Goal: Task Accomplishment & Management: Use online tool/utility

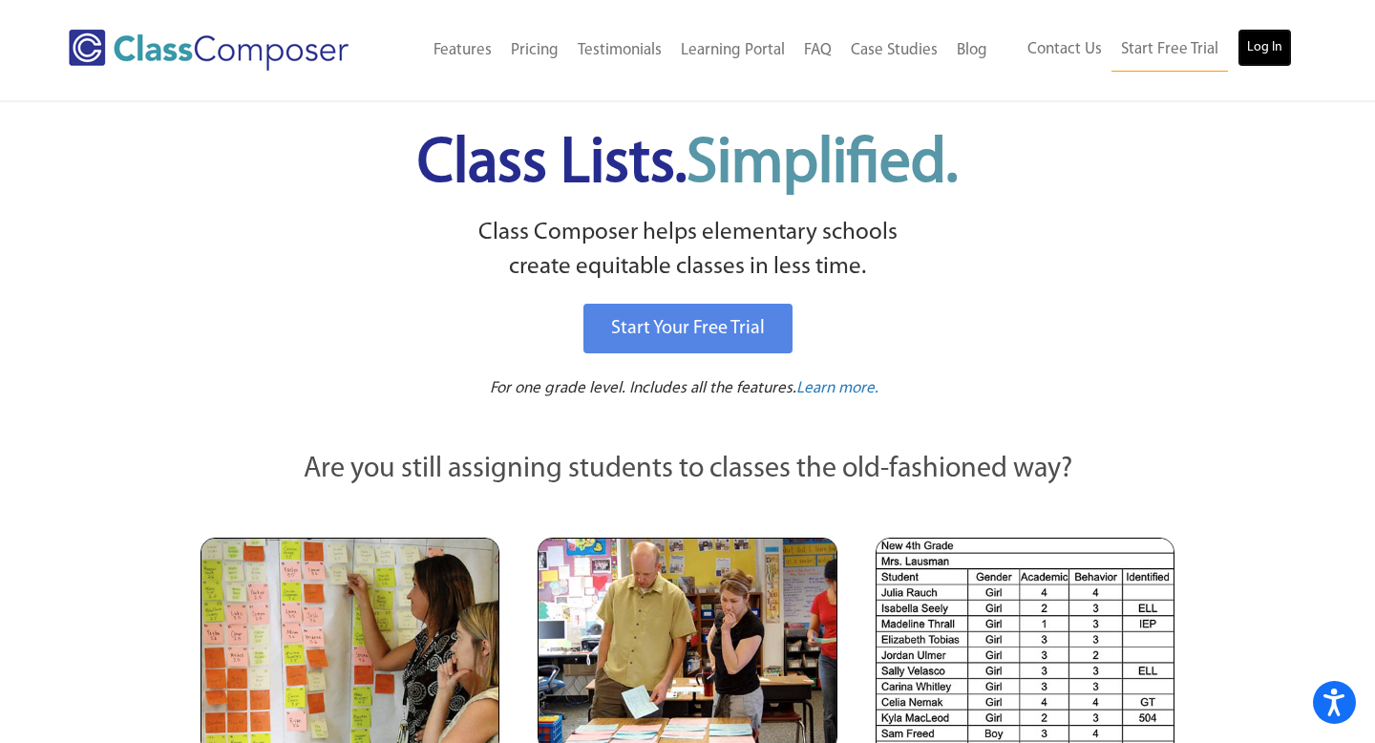
click at [1255, 54] on link "Log In" at bounding box center [1265, 48] width 54 height 38
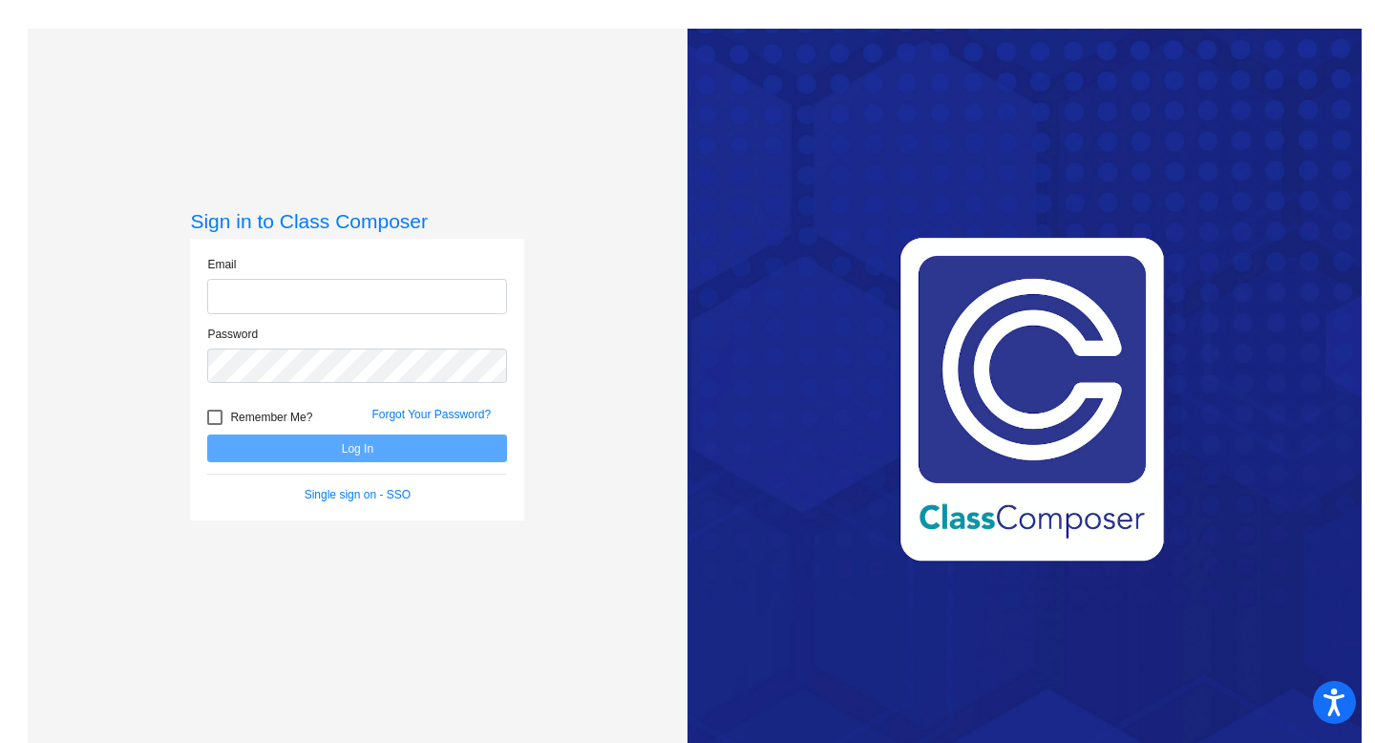
type input "mwodzinski@sd25.org"
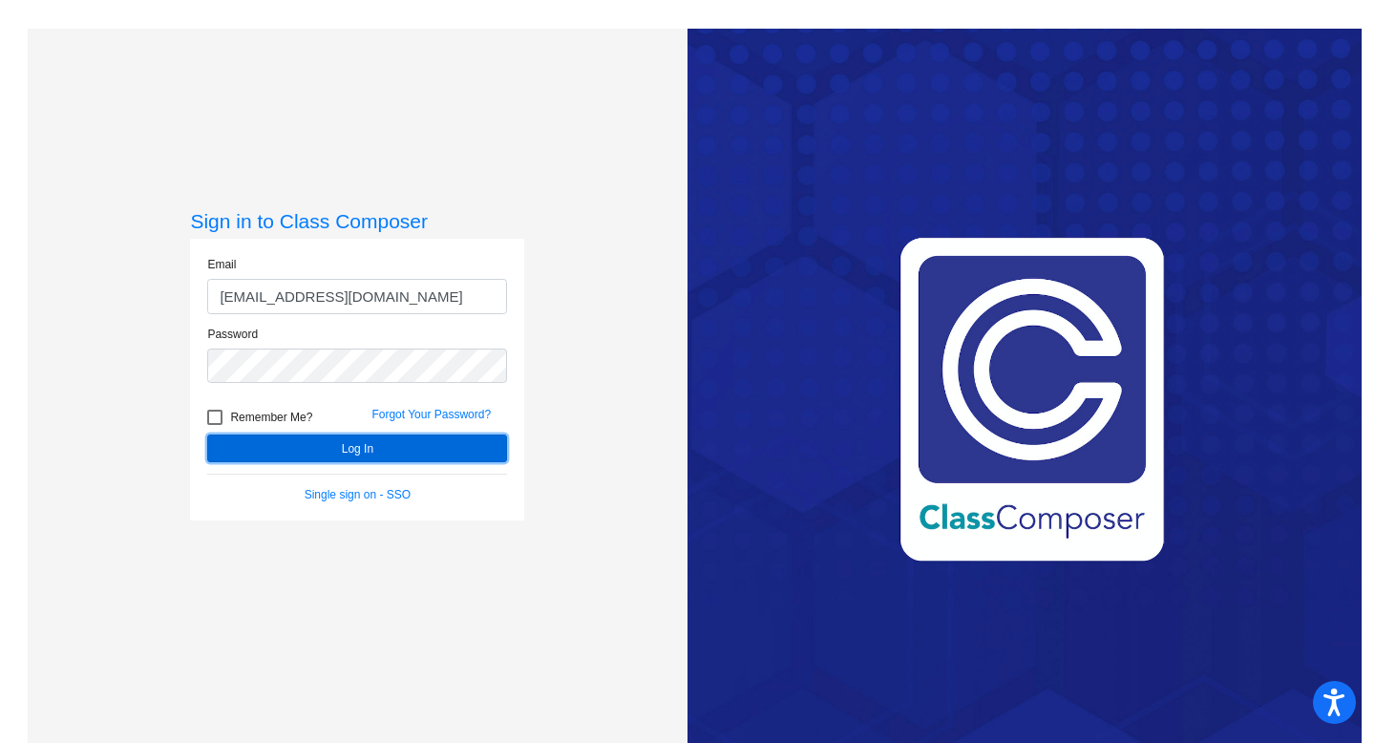
click at [318, 449] on button "Log In" at bounding box center [357, 449] width 300 height 28
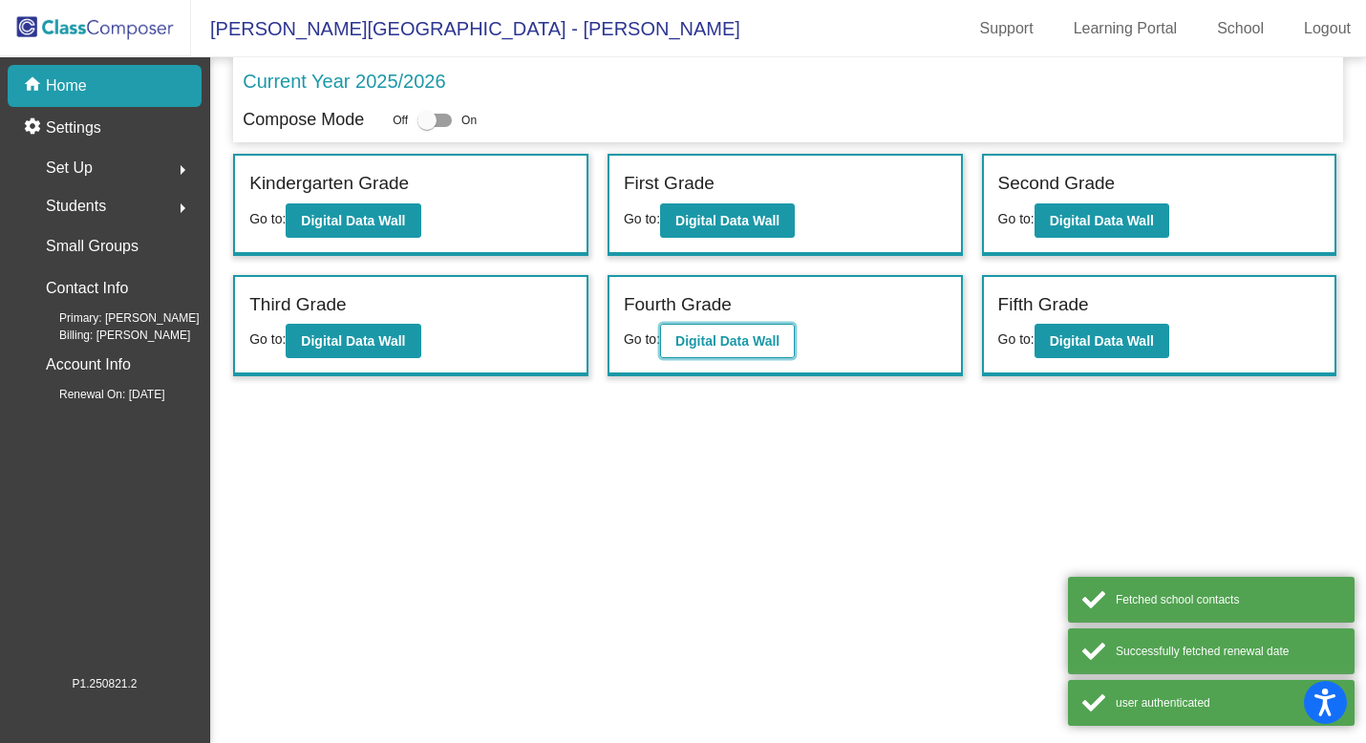
click at [760, 345] on b "Digital Data Wall" at bounding box center [727, 340] width 104 height 15
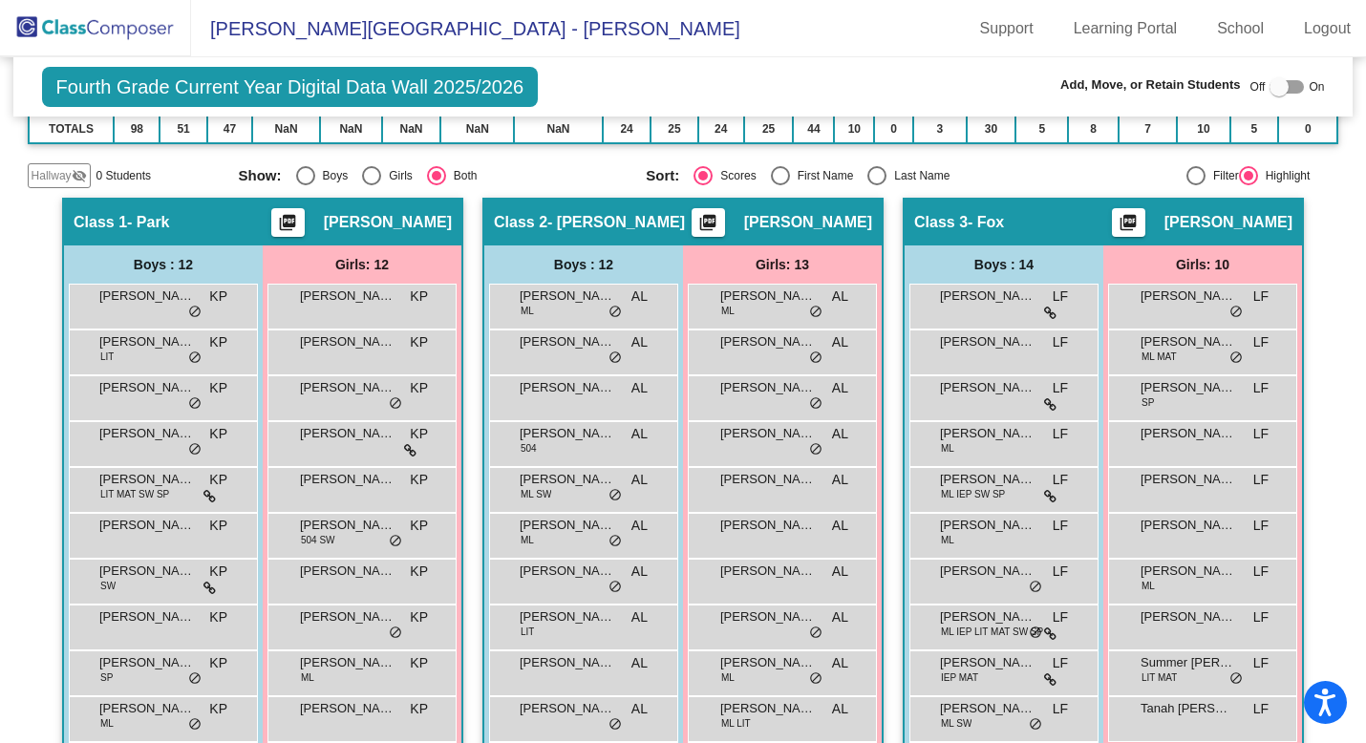
scroll to position [293, 0]
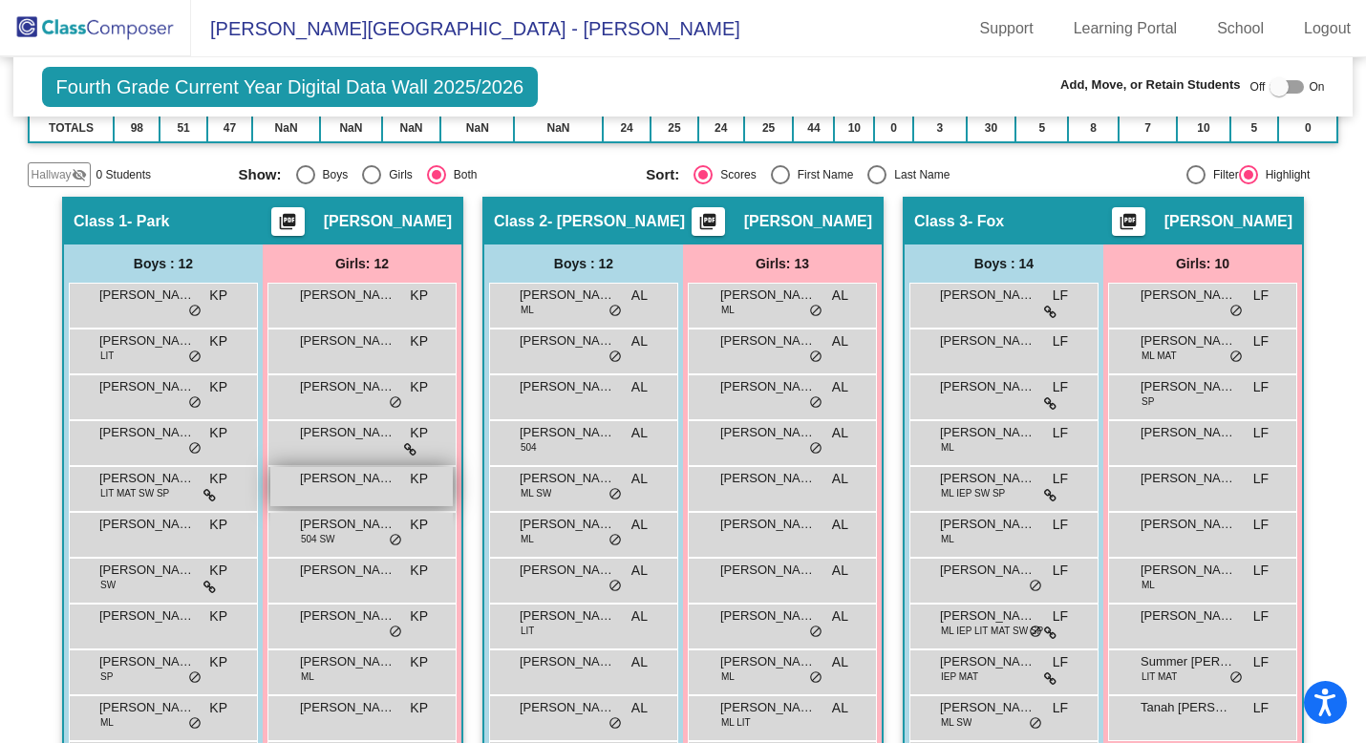
click at [341, 494] on div "Julia Zhuravinskiy KP lock do_not_disturb_alt" at bounding box center [361, 486] width 182 height 39
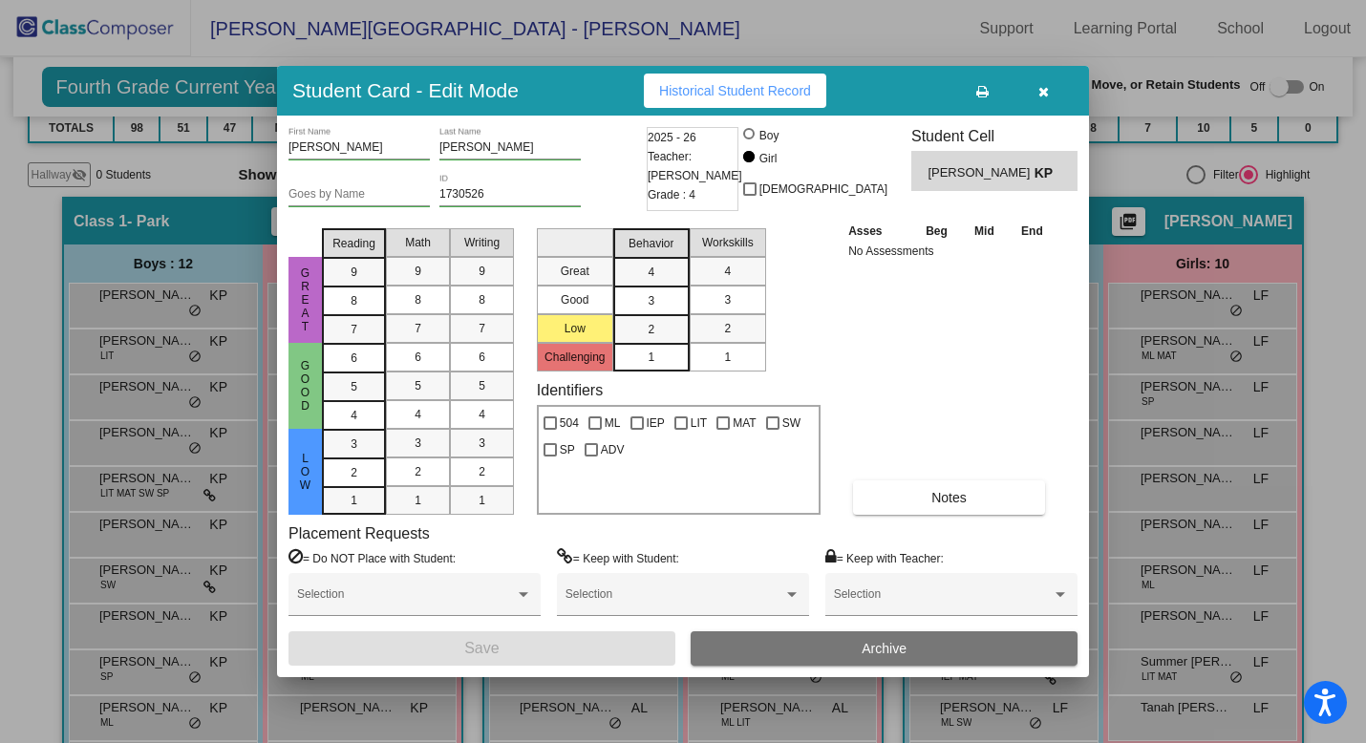
click at [1042, 96] on icon "button" at bounding box center [1043, 91] width 11 height 13
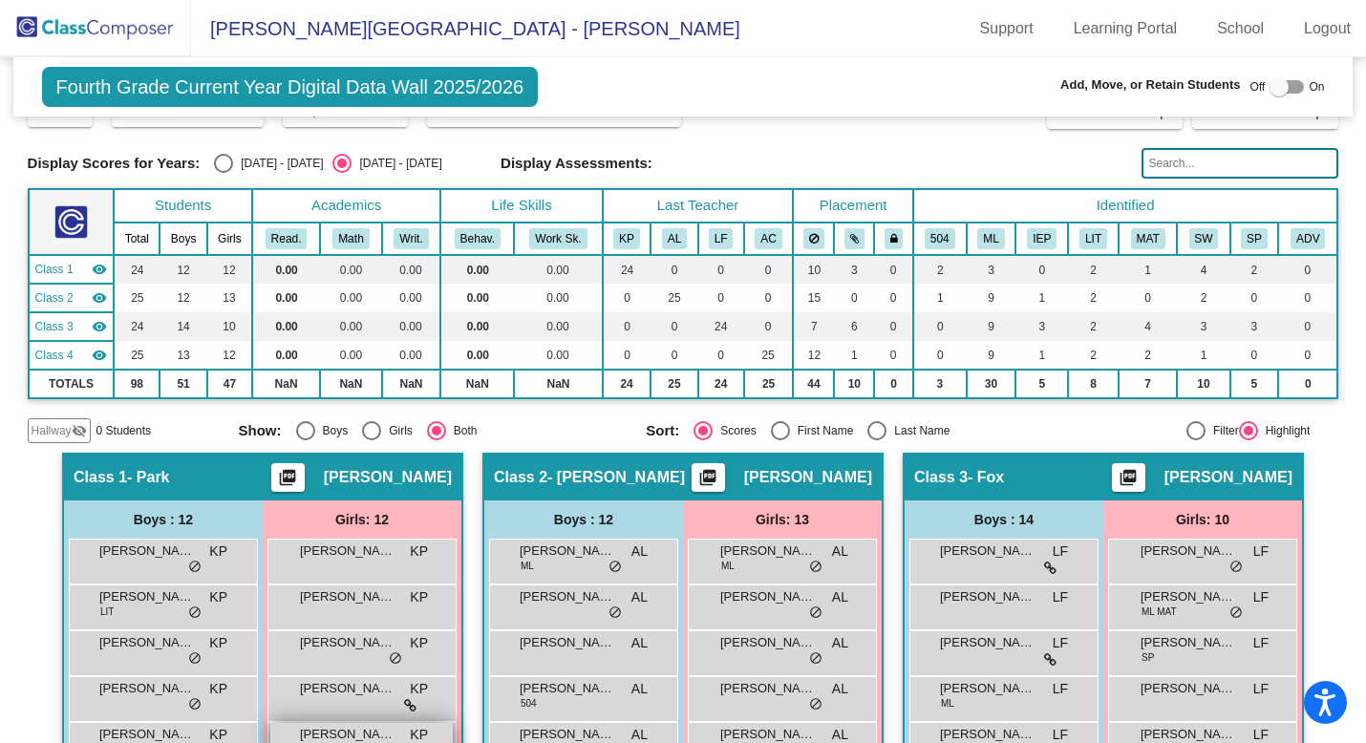
scroll to position [0, 0]
